Goal: Task Accomplishment & Management: Manage account settings

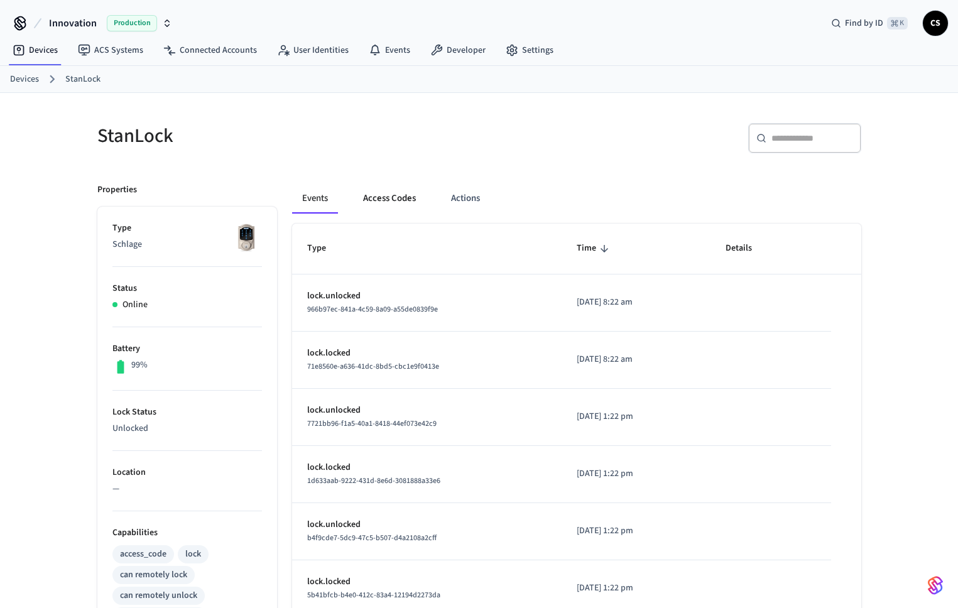
click at [405, 191] on button "Access Codes" at bounding box center [389, 198] width 73 height 30
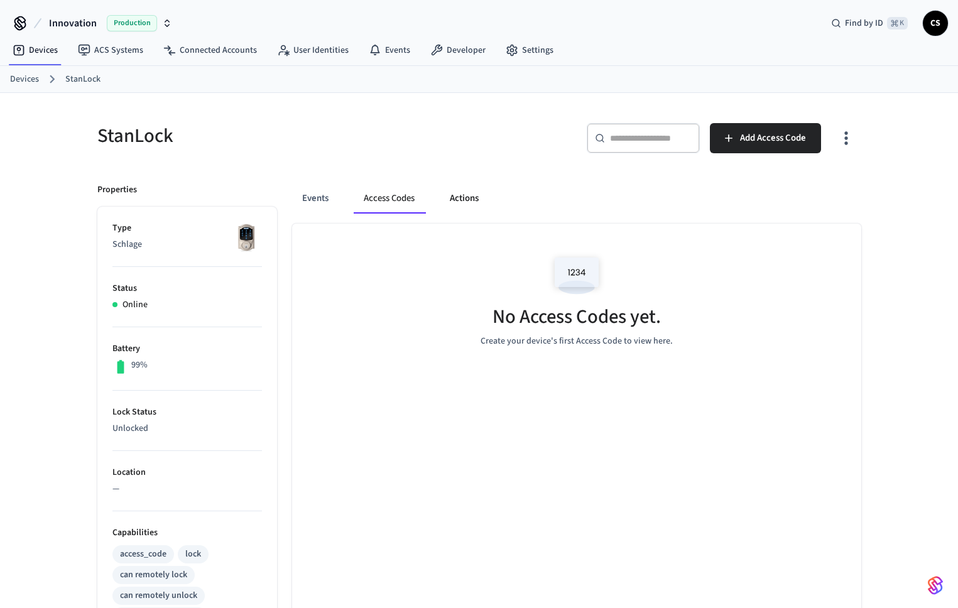
click at [462, 195] on button "Actions" at bounding box center [464, 198] width 49 height 30
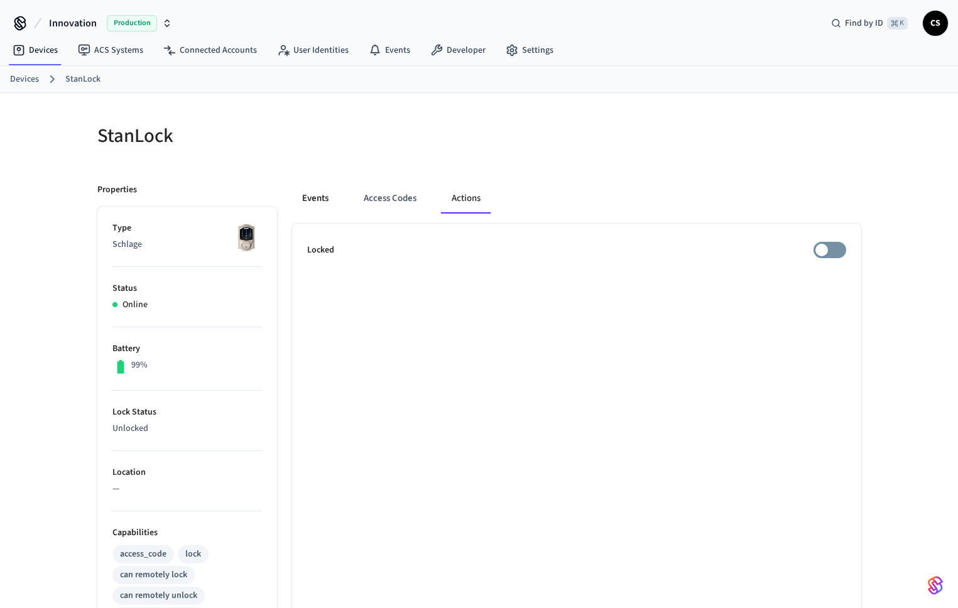
click at [327, 187] on button "Events" at bounding box center [315, 198] width 46 height 30
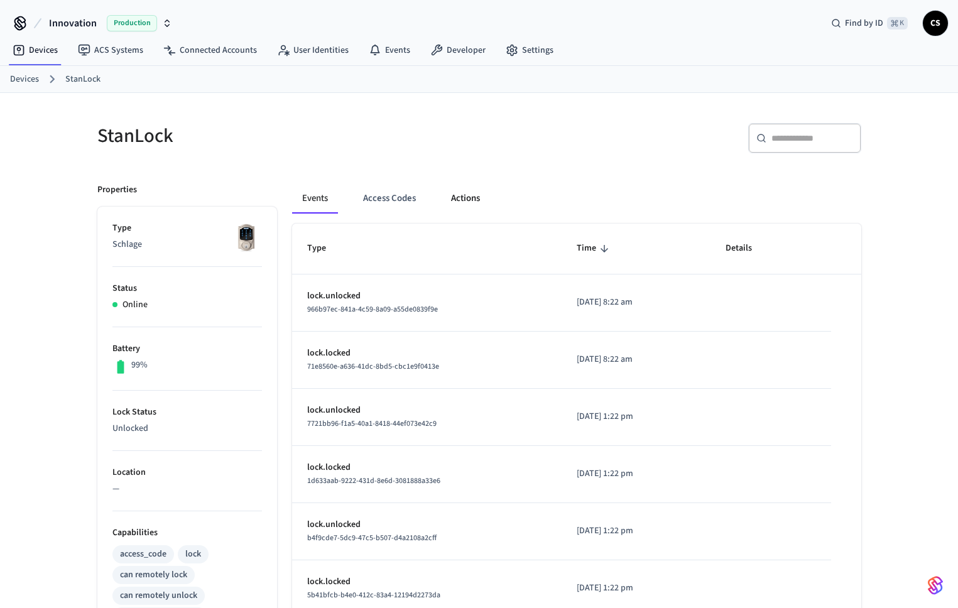
click at [453, 199] on button "Actions" at bounding box center [465, 198] width 49 height 30
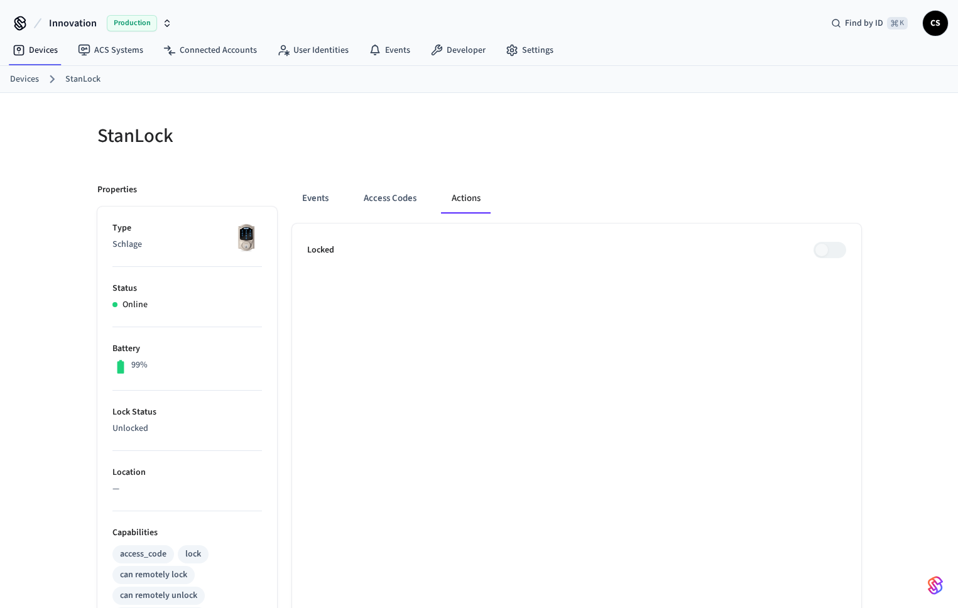
click at [831, 251] on span at bounding box center [830, 250] width 33 height 16
drag, startPoint x: 831, startPoint y: 251, endPoint x: 872, endPoint y: 252, distance: 40.9
click at [872, 252] on div "StanLock Properties Type Schlage Status Online Battery 99% Lock Status Unlocked…" at bounding box center [479, 512] width 804 height 839
click at [890, 251] on div "StanLock Properties Type Schlage Status Online Battery 99% Lock Status Unlocked…" at bounding box center [479, 512] width 958 height 839
click at [778, 311] on ul "Locked" at bounding box center [576, 578] width 569 height 708
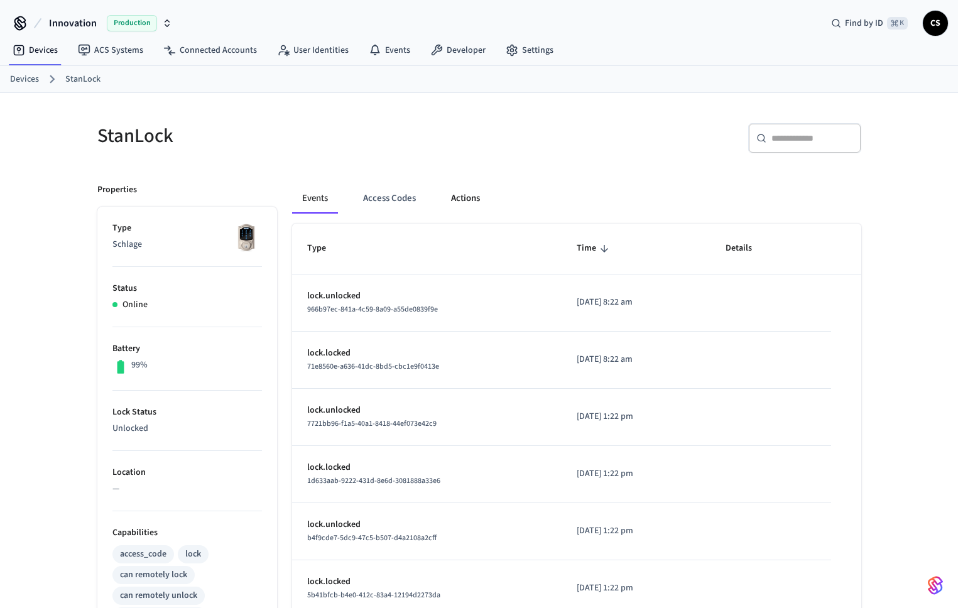
click at [466, 205] on button "Actions" at bounding box center [465, 198] width 49 height 30
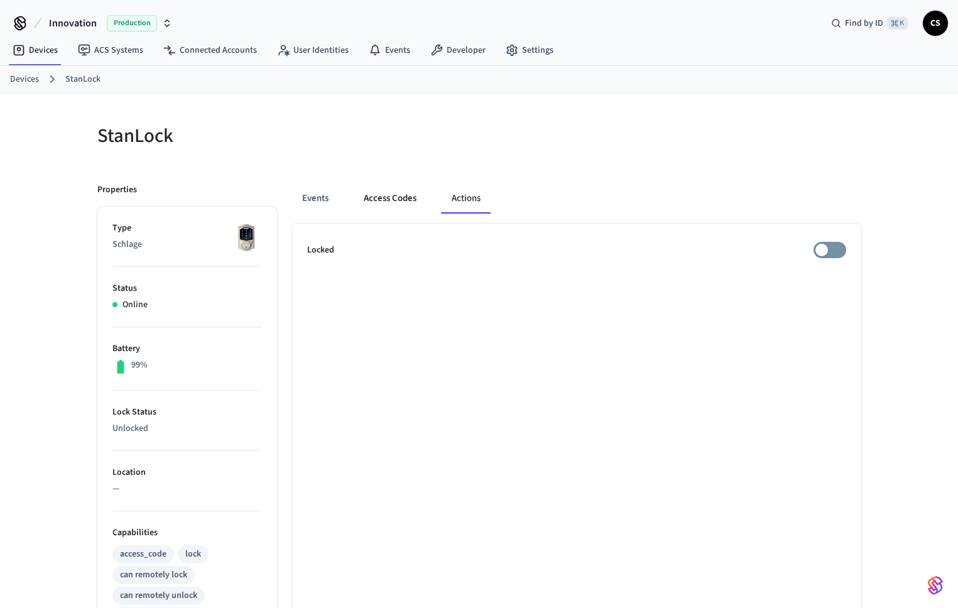
click at [397, 200] on button "Access Codes" at bounding box center [390, 198] width 73 height 30
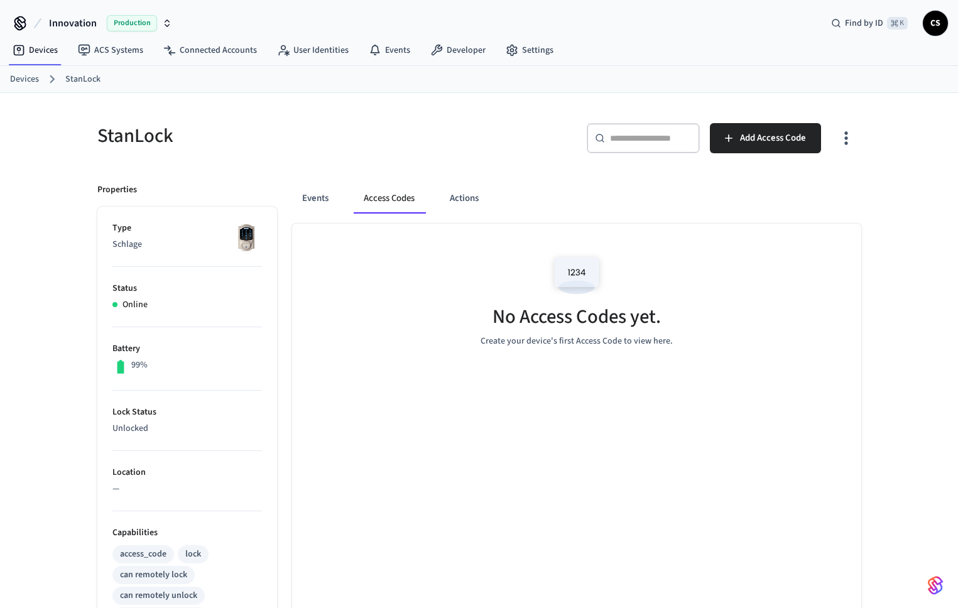
click at [851, 138] on icon "button" at bounding box center [845, 137] width 19 height 19
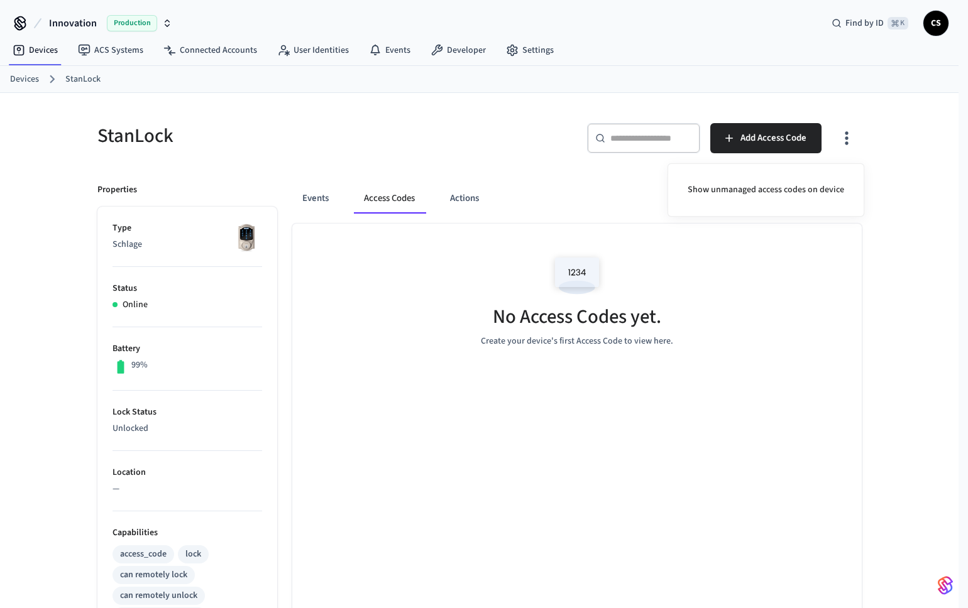
click at [385, 106] on div at bounding box center [484, 304] width 968 height 608
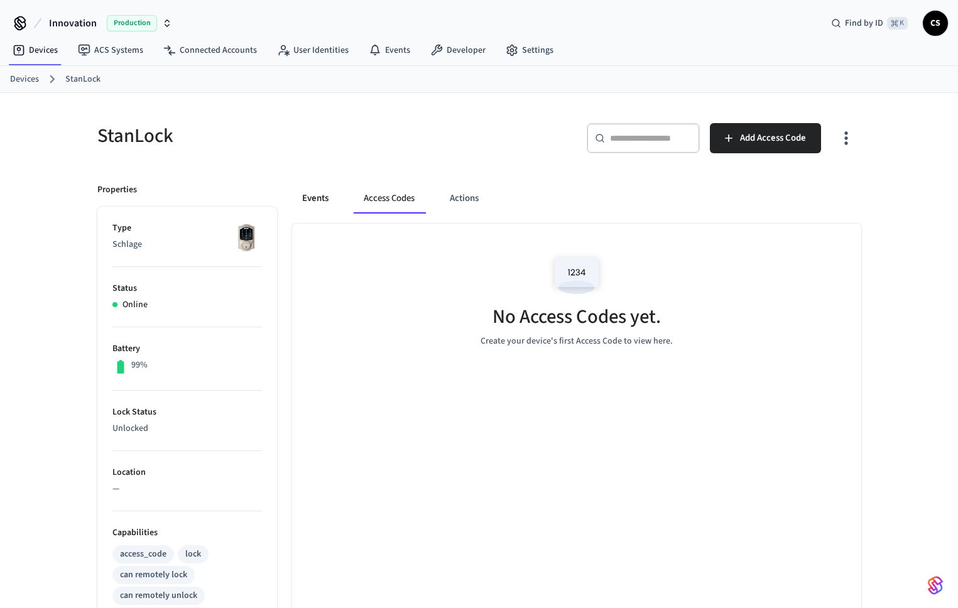
click at [302, 201] on button "Events" at bounding box center [315, 198] width 46 height 30
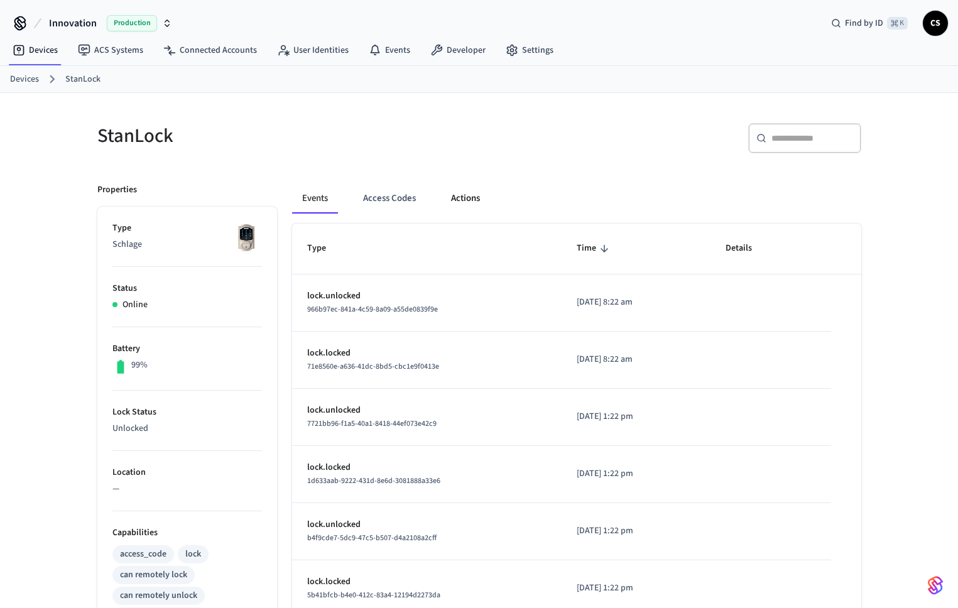
click at [473, 199] on button "Actions" at bounding box center [465, 198] width 49 height 30
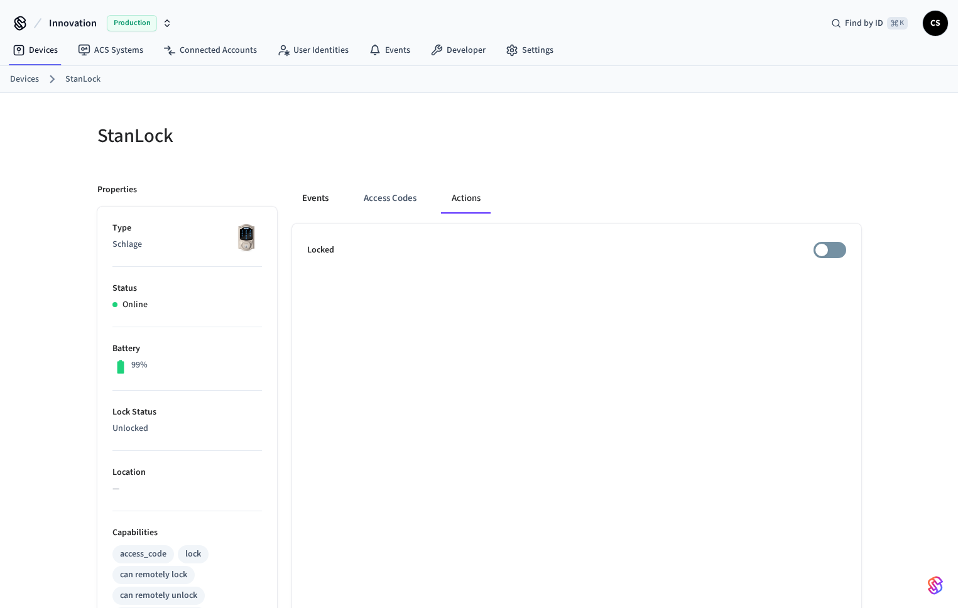
click at [321, 198] on button "Events" at bounding box center [315, 198] width 46 height 30
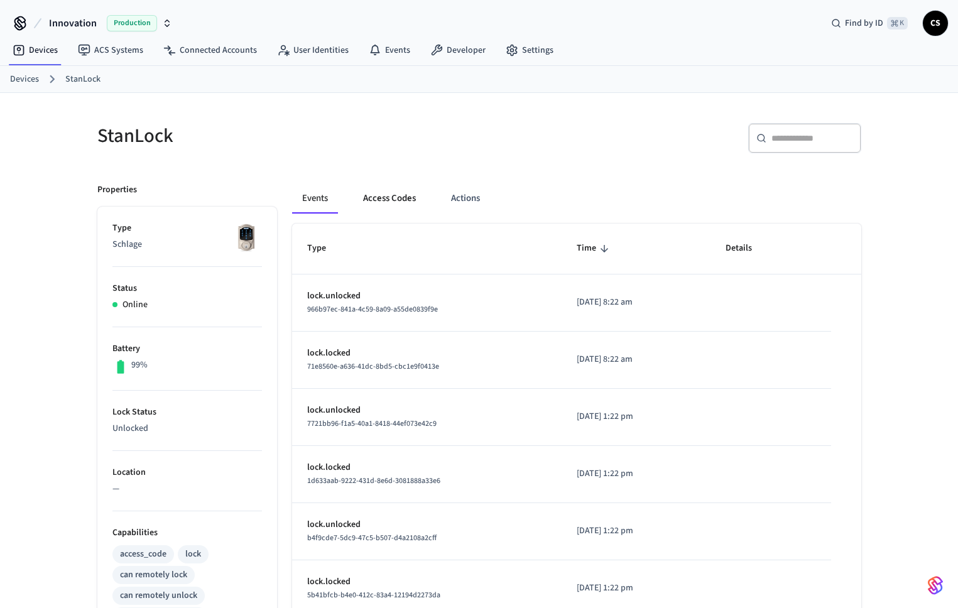
click at [403, 197] on button "Access Codes" at bounding box center [389, 198] width 73 height 30
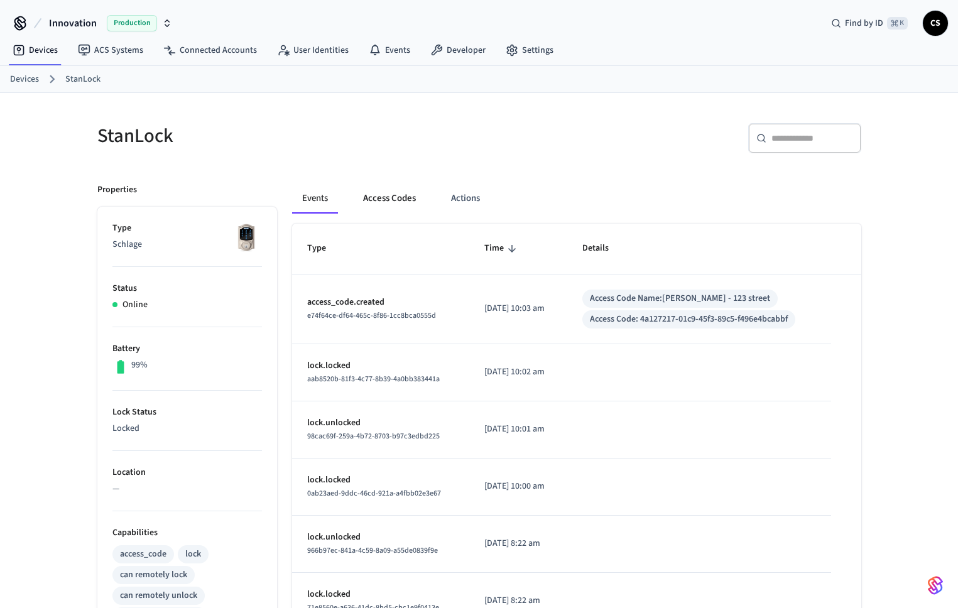
click at [390, 200] on button "Access Codes" at bounding box center [389, 198] width 73 height 30
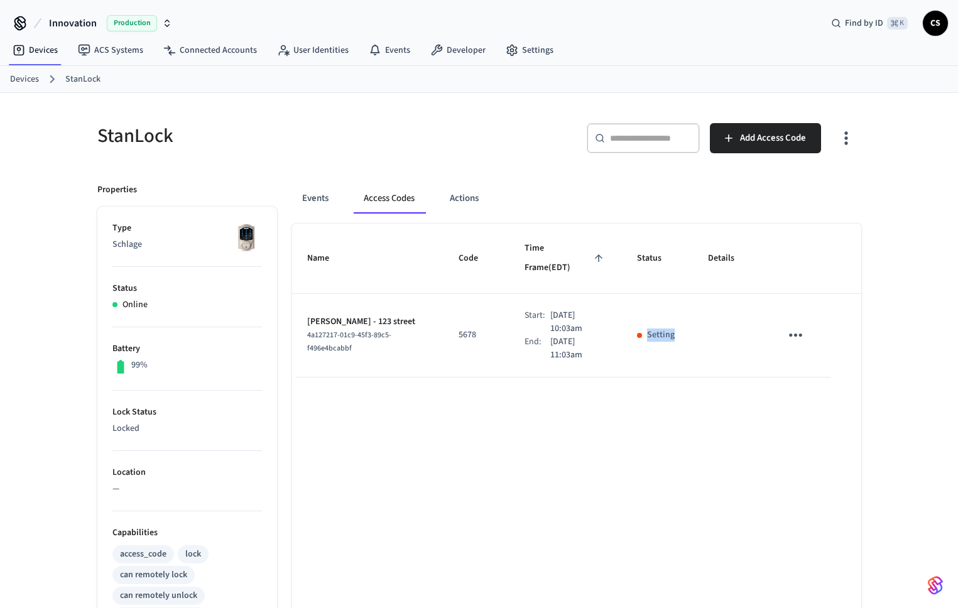
drag, startPoint x: 689, startPoint y: 318, endPoint x: 633, endPoint y: 317, distance: 55.3
click at [633, 317] on td "Setting" at bounding box center [657, 336] width 71 height 84
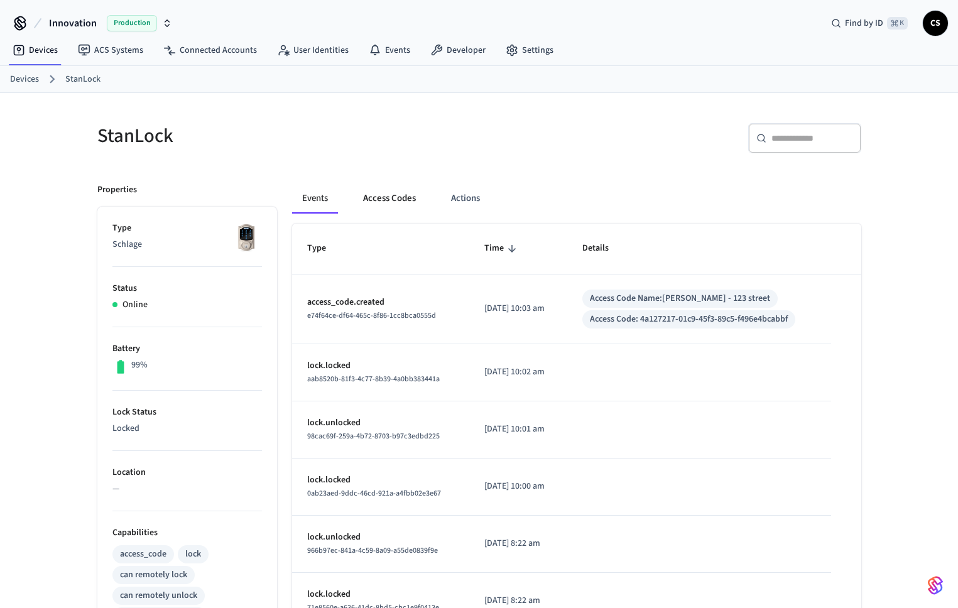
click at [399, 205] on button "Access Codes" at bounding box center [389, 198] width 73 height 30
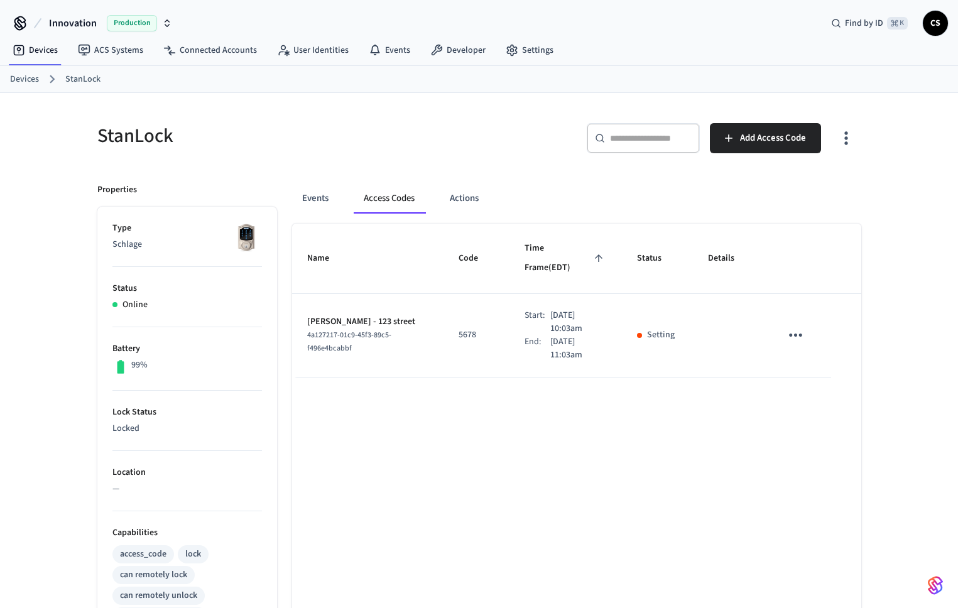
drag, startPoint x: 723, startPoint y: 307, endPoint x: 572, endPoint y: 306, distance: 150.2
click at [572, 307] on tr "John - 123 street 4a127217-01c9-45f3-89c5-f496e4bcabbf 5678 Start: Aug 28th 202…" at bounding box center [576, 336] width 569 height 84
click at [798, 325] on icon "sticky table" at bounding box center [795, 334] width 19 height 19
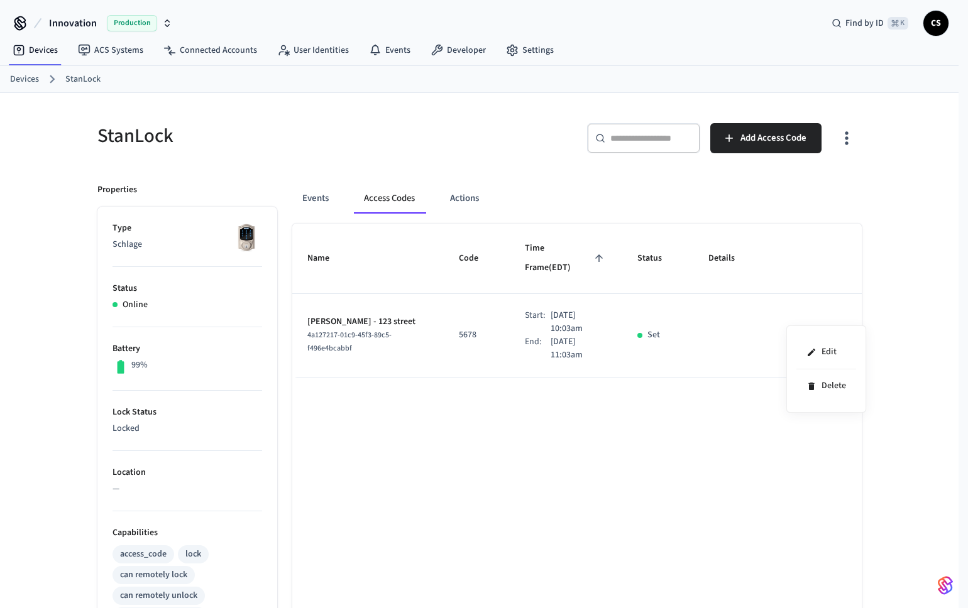
click at [493, 459] on div at bounding box center [484, 304] width 968 height 608
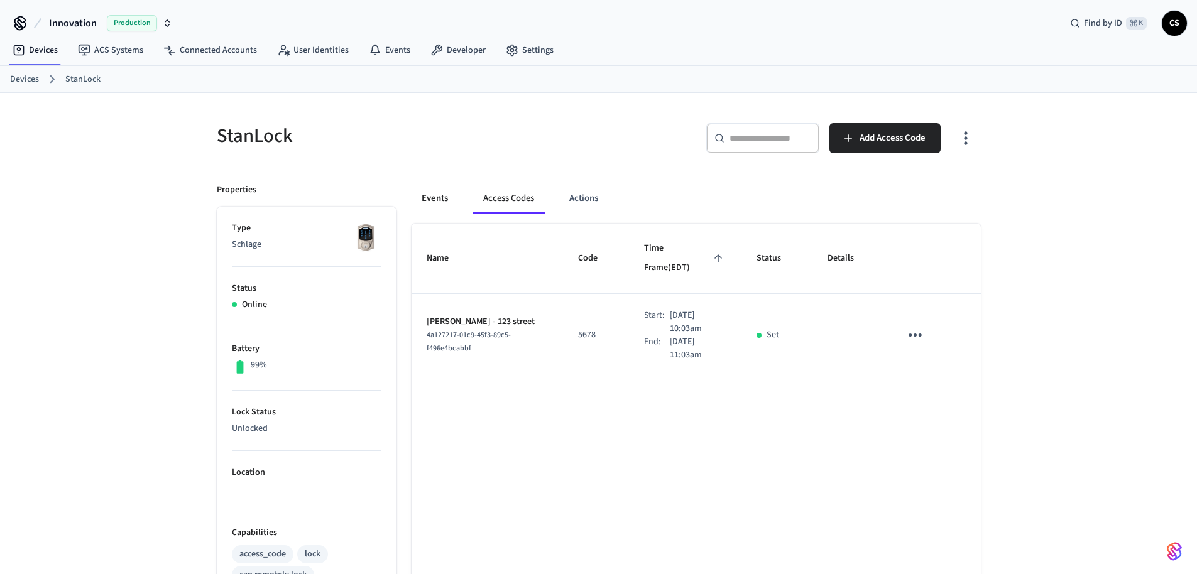
click at [444, 200] on button "Events" at bounding box center [435, 198] width 46 height 30
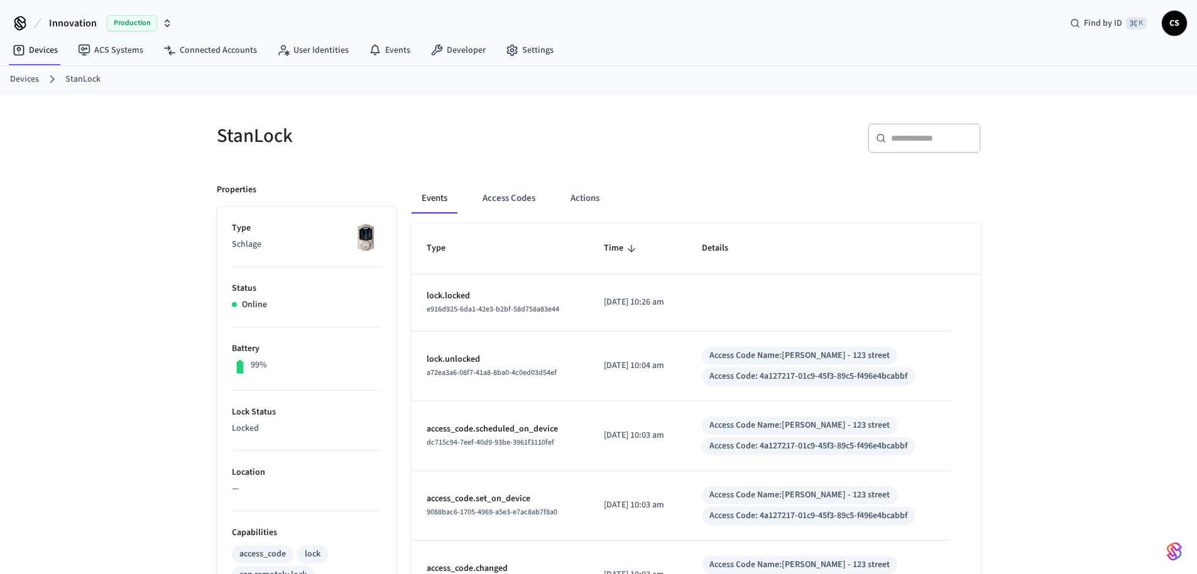
click at [549, 187] on div "Events Access Codes Actions" at bounding box center [696, 198] width 569 height 30
click at [521, 194] on button "Access Codes" at bounding box center [508, 198] width 73 height 30
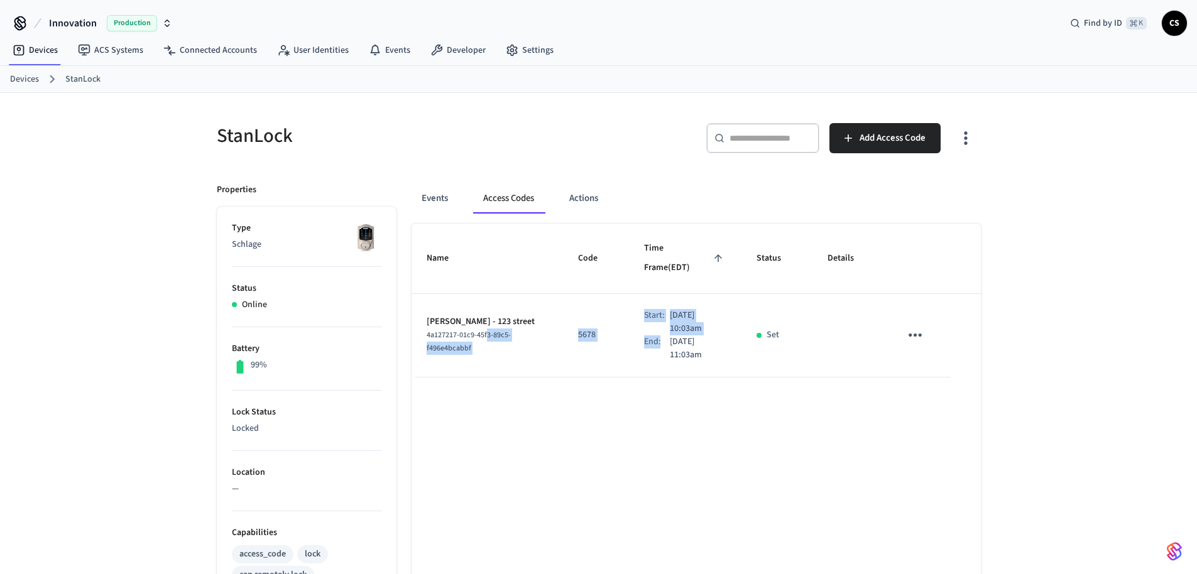
drag, startPoint x: 645, startPoint y: 322, endPoint x: 488, endPoint y: 317, distance: 157.2
click at [488, 317] on tr "[PERSON_NAME] - 123 street 4a127217-01c9-45f3-89c5-f496e4bcabbf 5678 Start: [DA…" at bounding box center [696, 336] width 569 height 84
click at [701, 336] on p "[DATE] 11:03am" at bounding box center [698, 349] width 57 height 26
